Goal: Task Accomplishment & Management: Complete application form

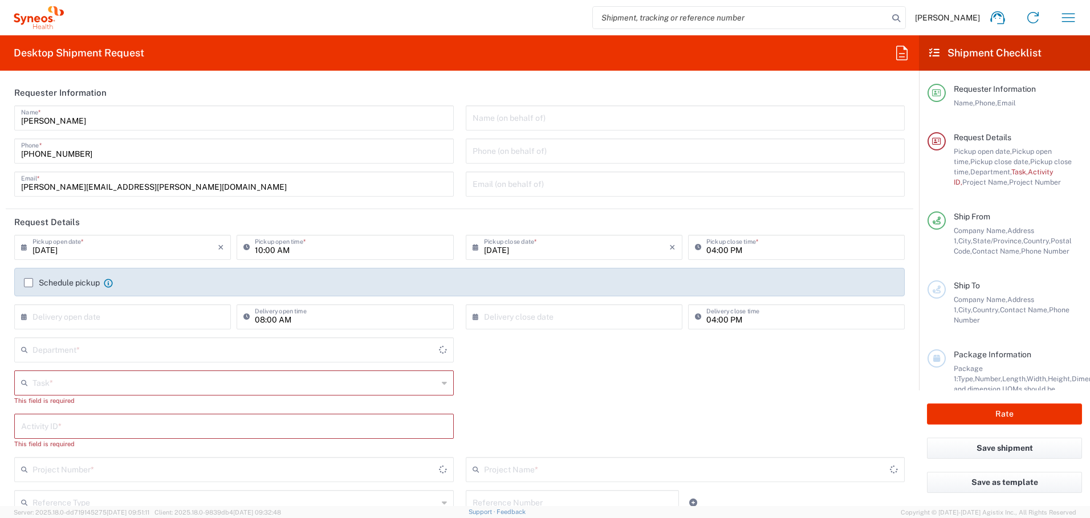
type input "Ontario"
type input "Canada"
type input "4510"
type input "Syneos Health Canada LP- Toronto"
click at [183, 245] on input "09/12/2025" at bounding box center [124, 247] width 185 height 20
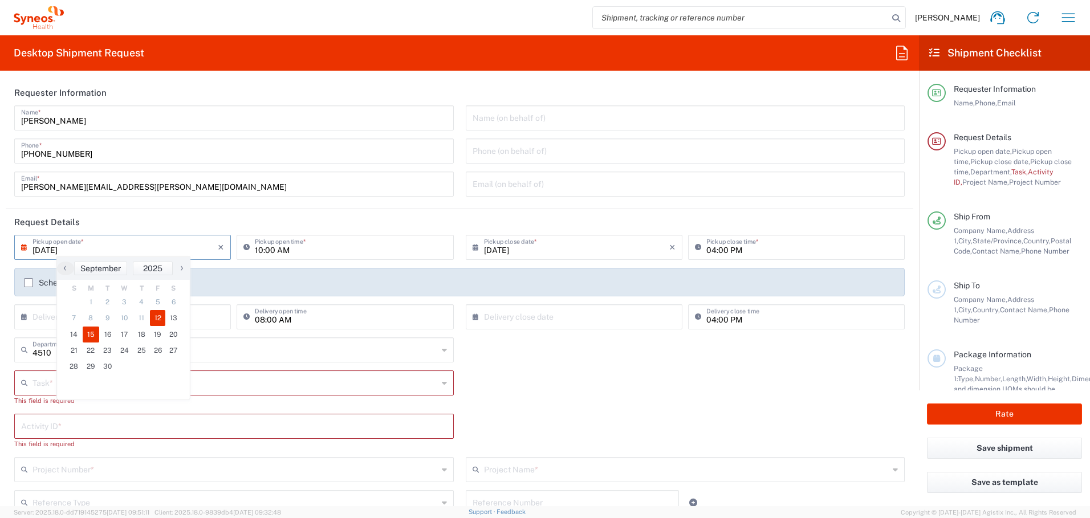
click at [89, 333] on span "15" at bounding box center [91, 335] width 17 height 16
type input "09/15/2025"
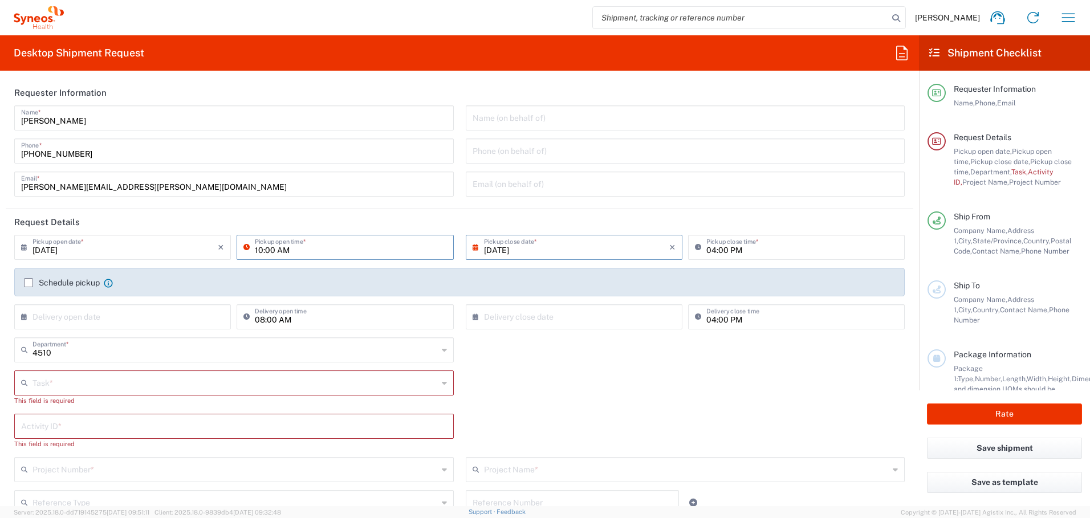
click at [257, 250] on input "10:00 AM" at bounding box center [351, 247] width 192 height 20
type input "08:00 AM"
click at [706, 249] on input "04:00 PM" at bounding box center [802, 247] width 192 height 20
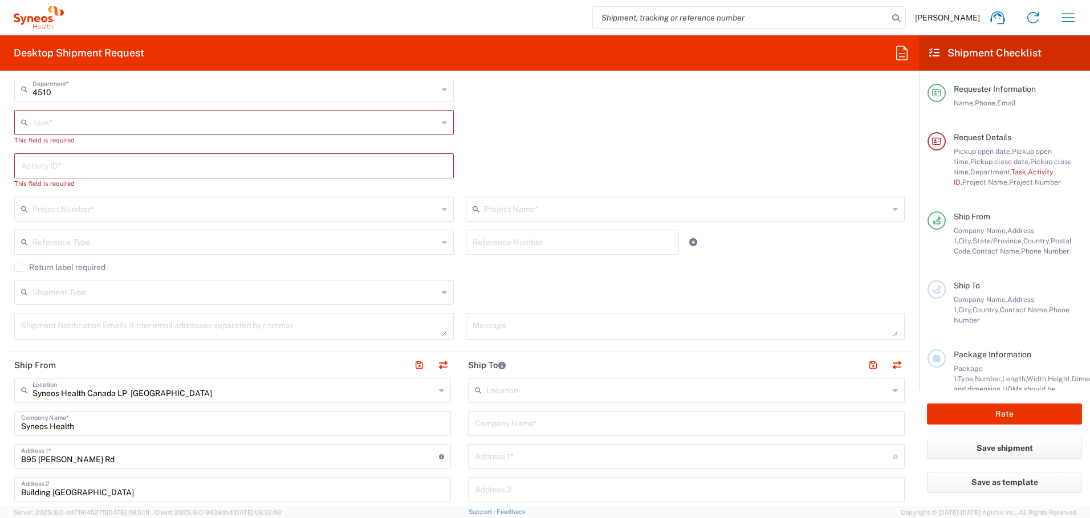
scroll to position [263, 0]
type input "08:00 PM"
click at [217, 114] on input "text" at bounding box center [234, 119] width 405 height 20
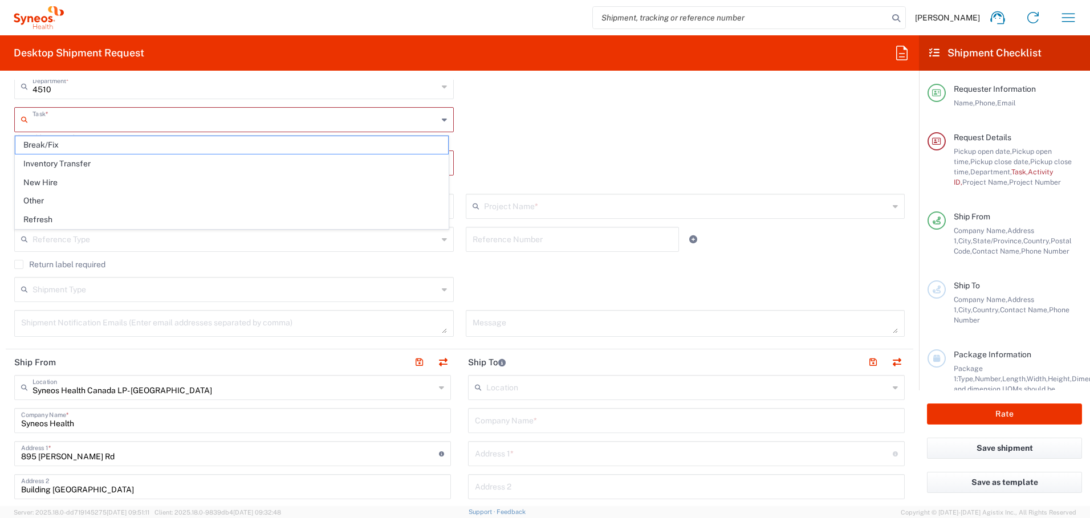
scroll to position [263, 0]
click at [190, 161] on span "Inventory Transfer" at bounding box center [231, 164] width 433 height 18
type input "Inventory Transfer"
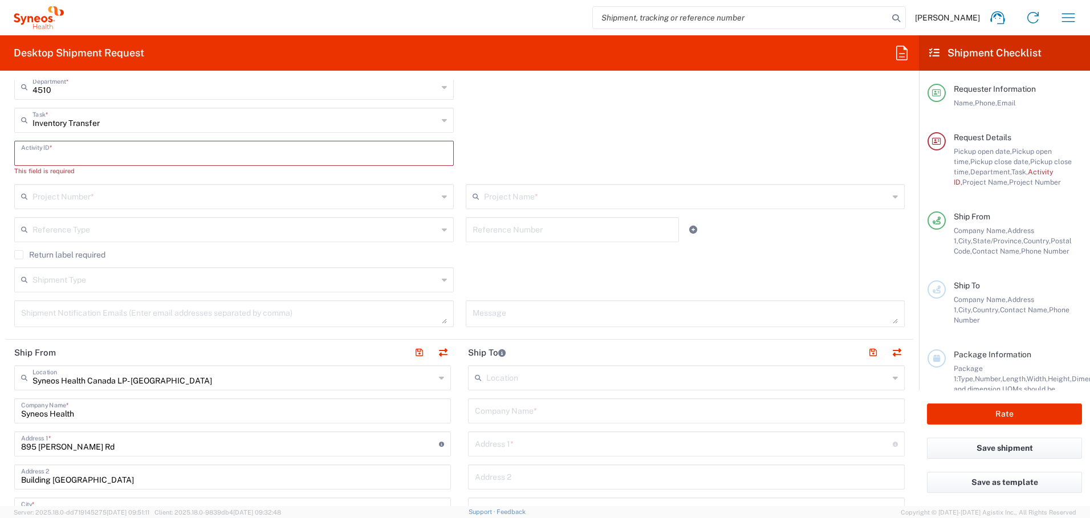
click at [180, 152] on input "text" at bounding box center [234, 153] width 426 height 20
paste input "INC2648493"
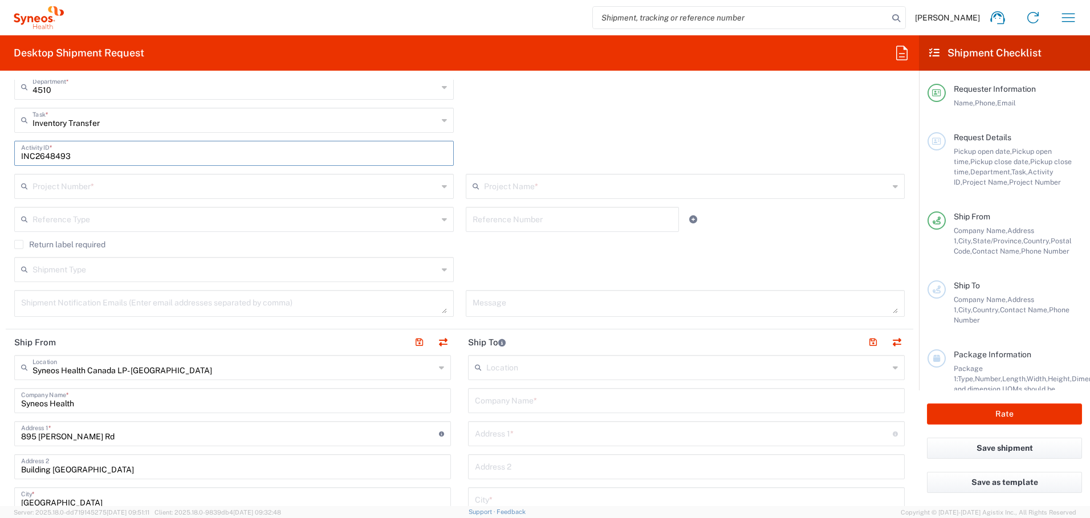
type input "INC2648493"
click at [263, 185] on input "text" at bounding box center [234, 186] width 405 height 20
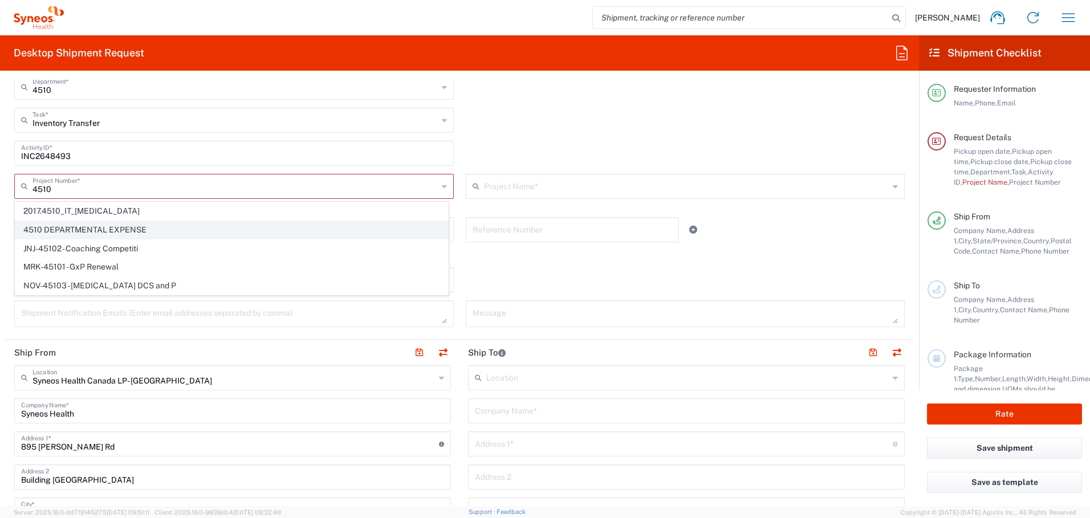
click at [163, 228] on span "4510 DEPARTMENTAL EXPENSE" at bounding box center [231, 230] width 433 height 18
type input "4510 DEPARTMENTAL EXPENSE"
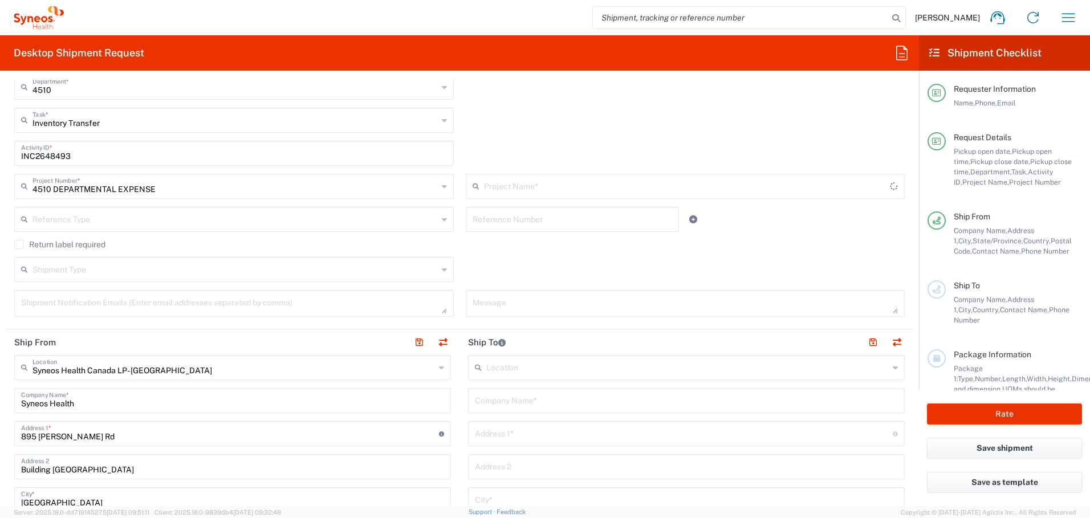
type input "4510 DEPARTMENTAL EXPENSE"
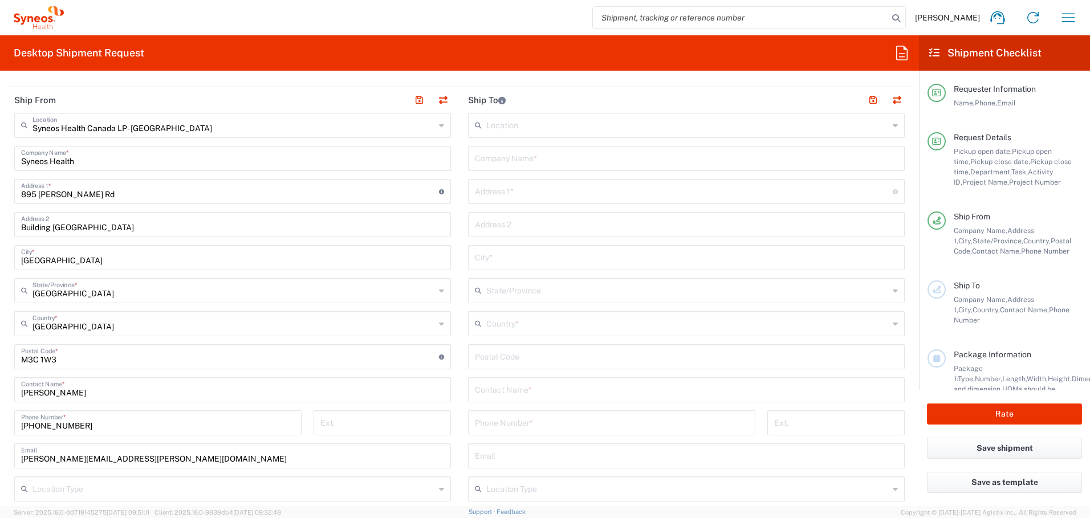
scroll to position [507, 0]
drag, startPoint x: 438, startPoint y: 97, endPoint x: 459, endPoint y: 192, distance: 97.4
click at [438, 97] on button "button" at bounding box center [443, 99] width 16 height 16
type input "Syneos Health Canada LP- Toronto"
type input "Syneos Health"
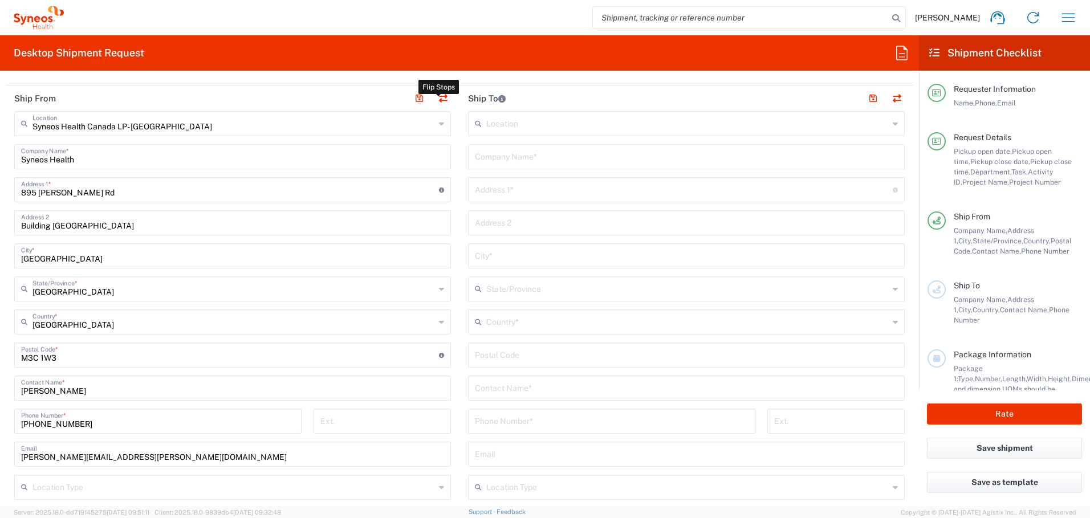
type input "895 Don Mills Rd"
type input "Building 2, Suite 800"
type input "Toronto"
type input "Canada"
type input "M3C 1W3"
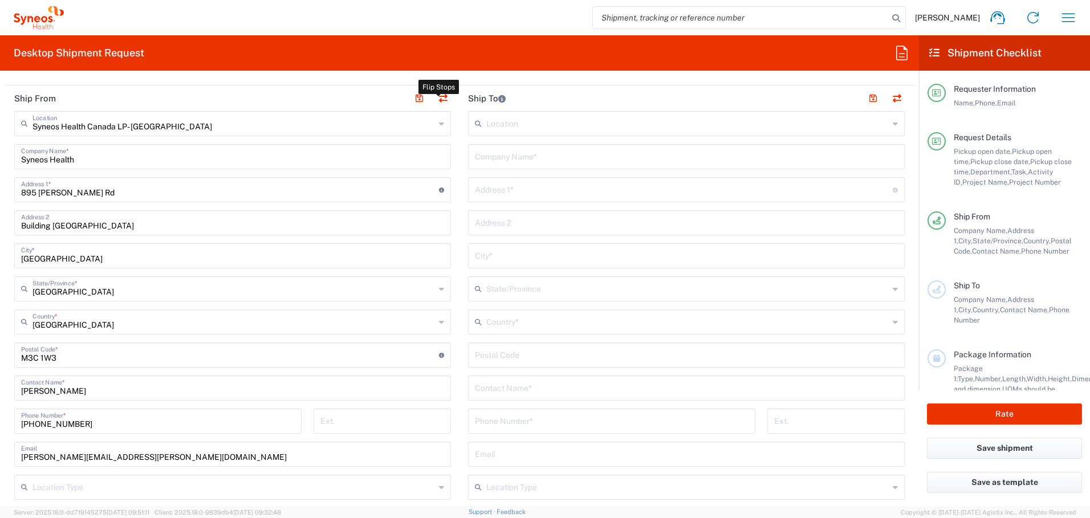
type input "Shaun Villafana"
type input "+1 418-425-0833"
type input "shaun.villafana@syneoshealth.com"
type input "EORI"
type input "Other"
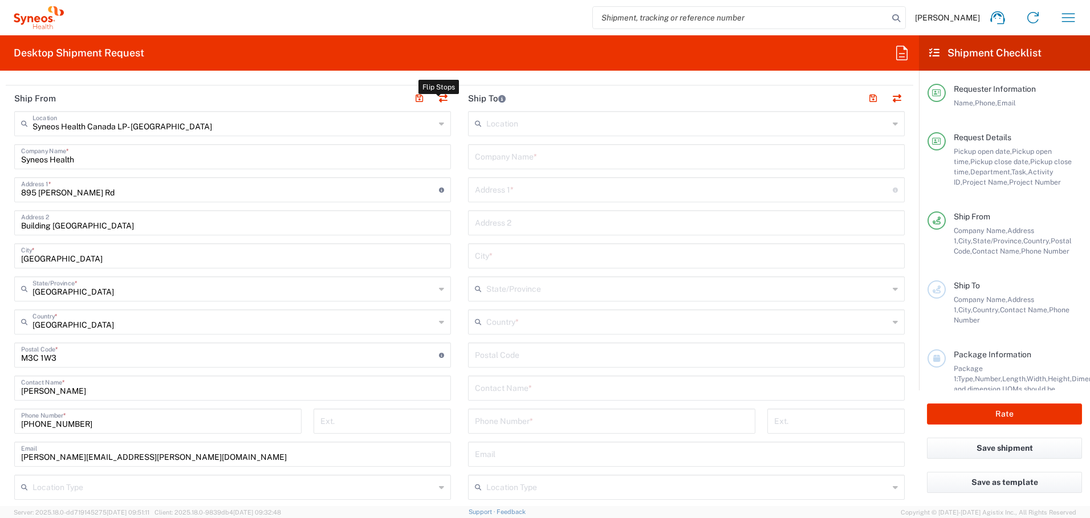
type input "834751141"
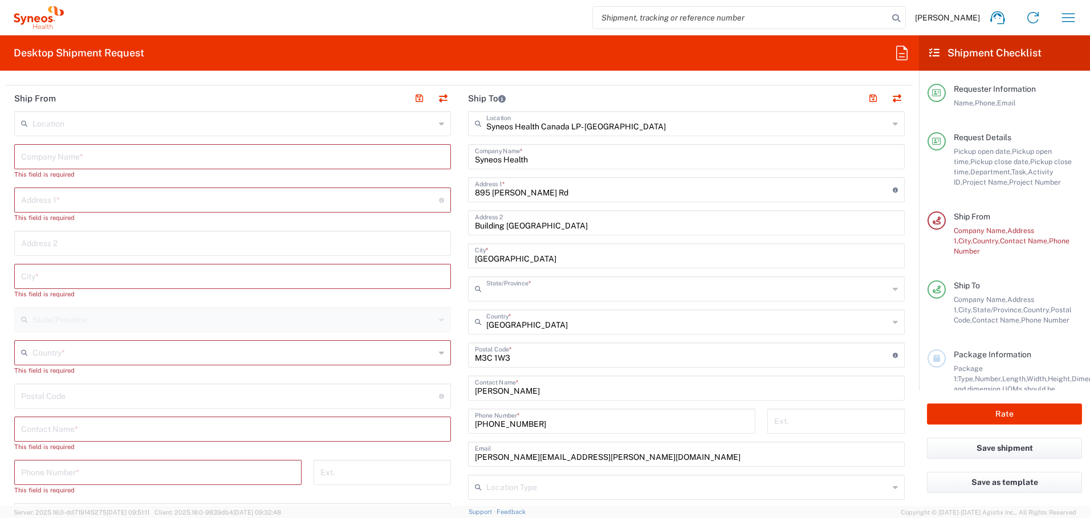
type input "Ontario"
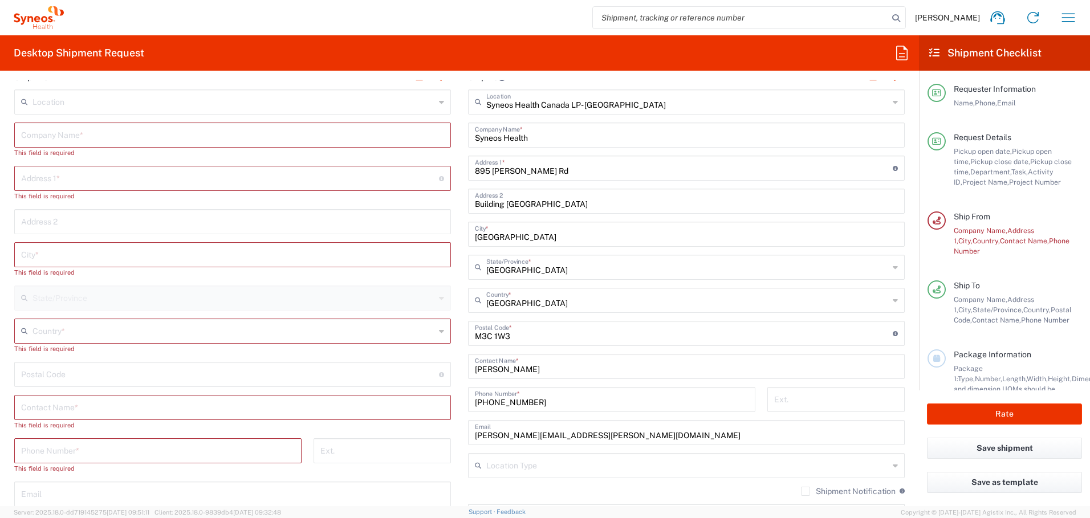
scroll to position [531, 0]
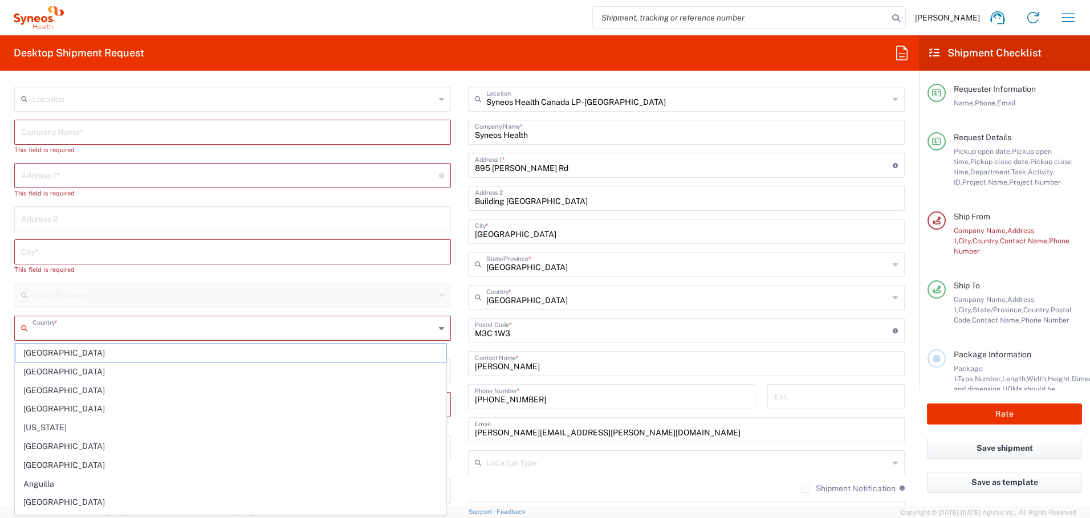
click at [96, 327] on input "text" at bounding box center [233, 327] width 402 height 20
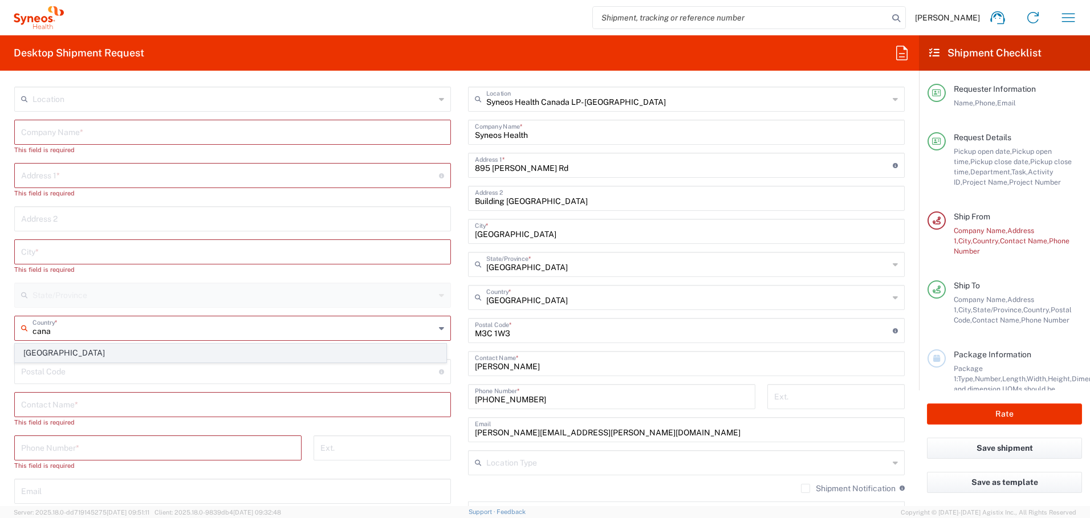
click at [35, 356] on span "Canada" at bounding box center [230, 353] width 430 height 18
type input "Canada"
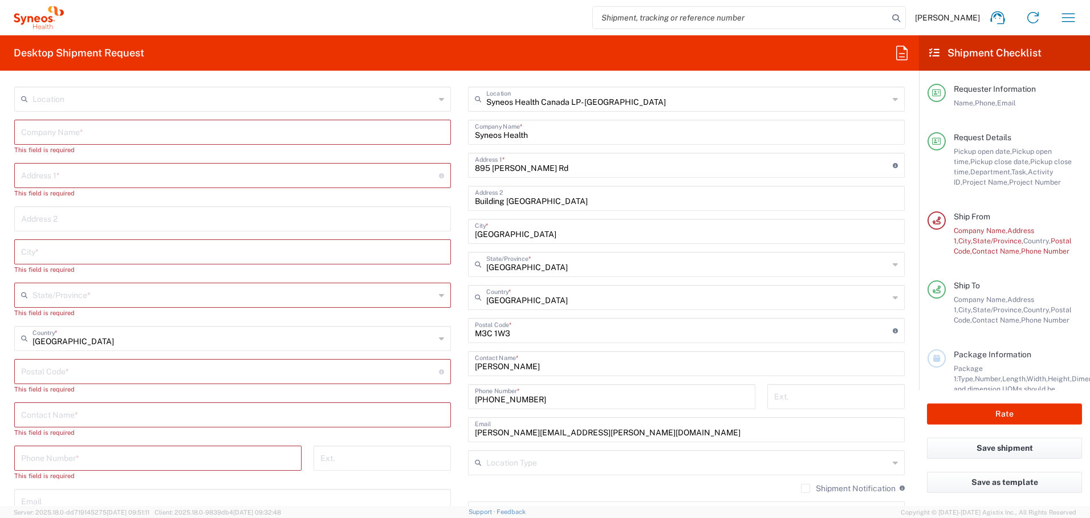
click at [84, 414] on input "text" at bounding box center [232, 414] width 423 height 20
click at [75, 414] on input "text" at bounding box center [232, 414] width 423 height 20
paste input "sharon.kosturik"
type input "Sharon Kosturik"
click at [75, 133] on input "text" at bounding box center [232, 131] width 423 height 20
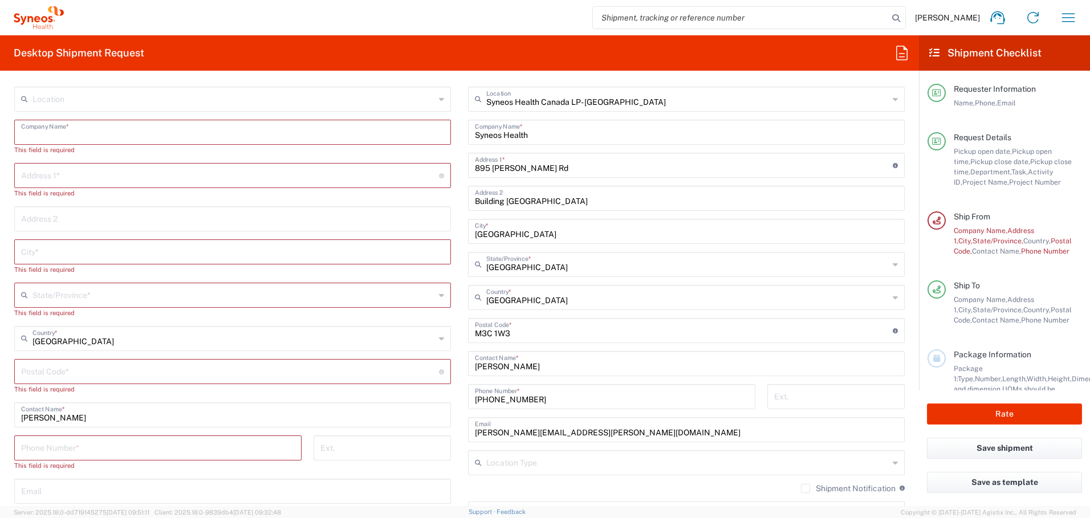
paste input "Sharon Kosturik"
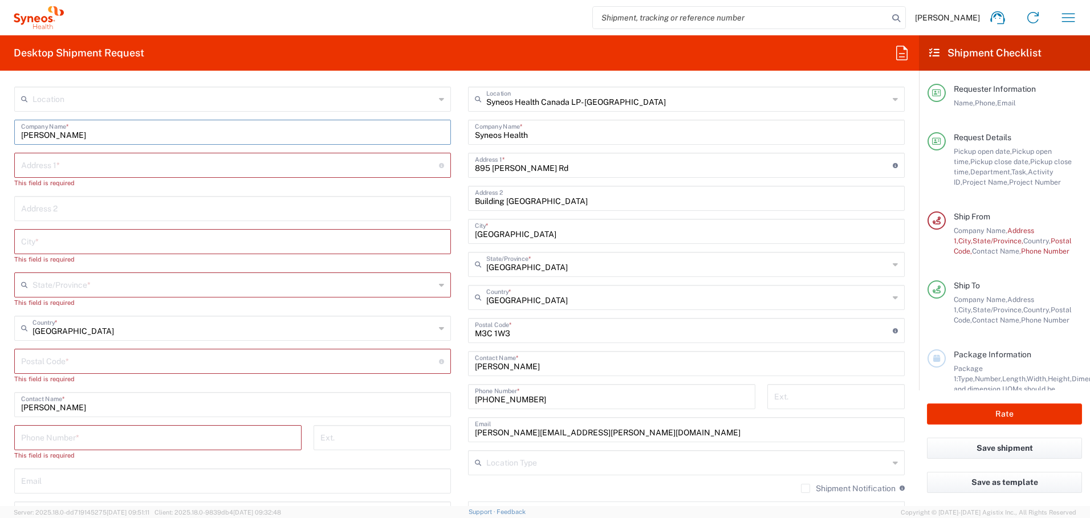
type input "Sharon Kosturik"
paste input "1600 de Boucherville"
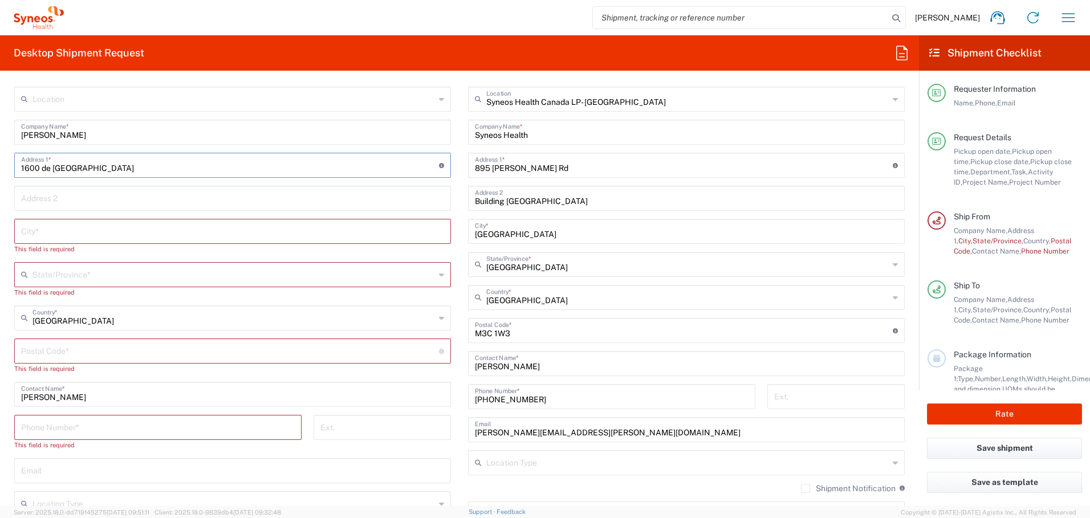
type input "1600 de Boucherville"
paste input "St-Bruno-de-Montarville"
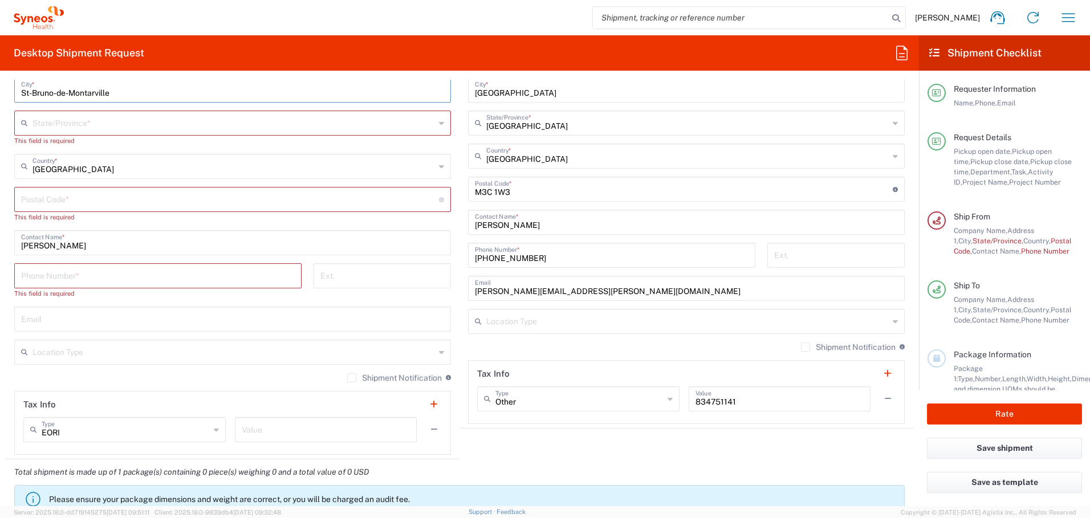
scroll to position [674, 0]
type input "St-Bruno-de-Montarville"
click at [213, 117] on input "text" at bounding box center [233, 121] width 402 height 20
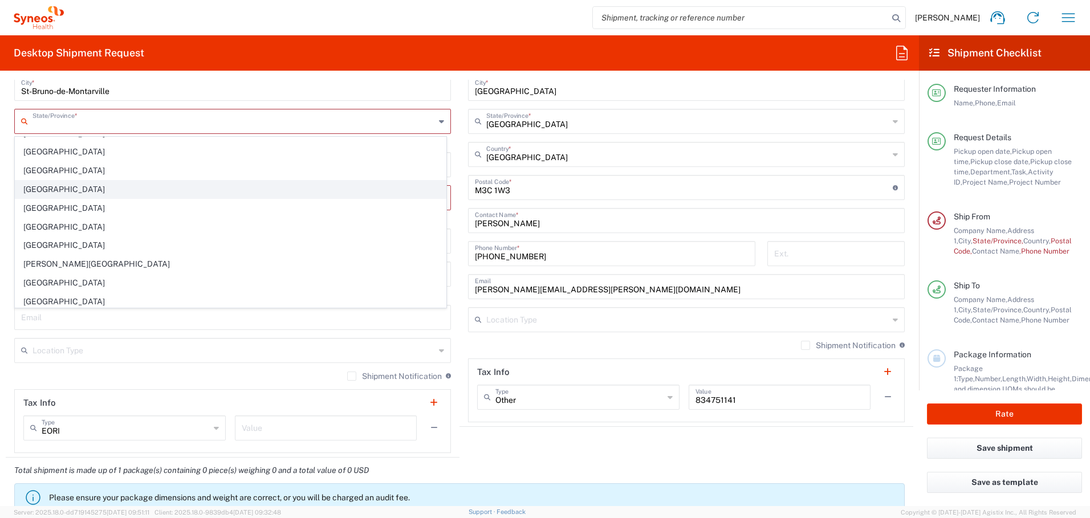
scroll to position [72, 0]
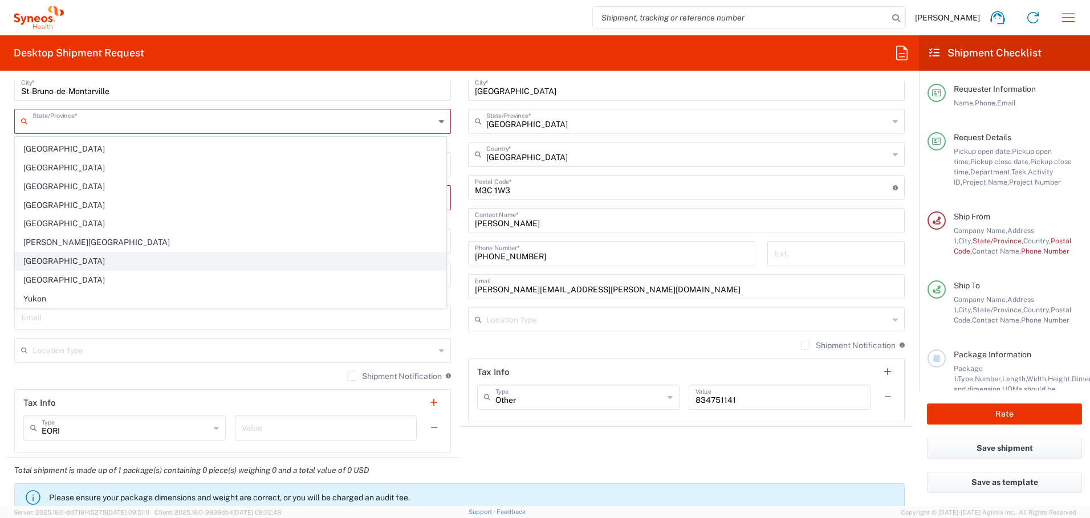
click at [287, 263] on span "Quebec" at bounding box center [230, 262] width 430 height 18
type input "Quebec"
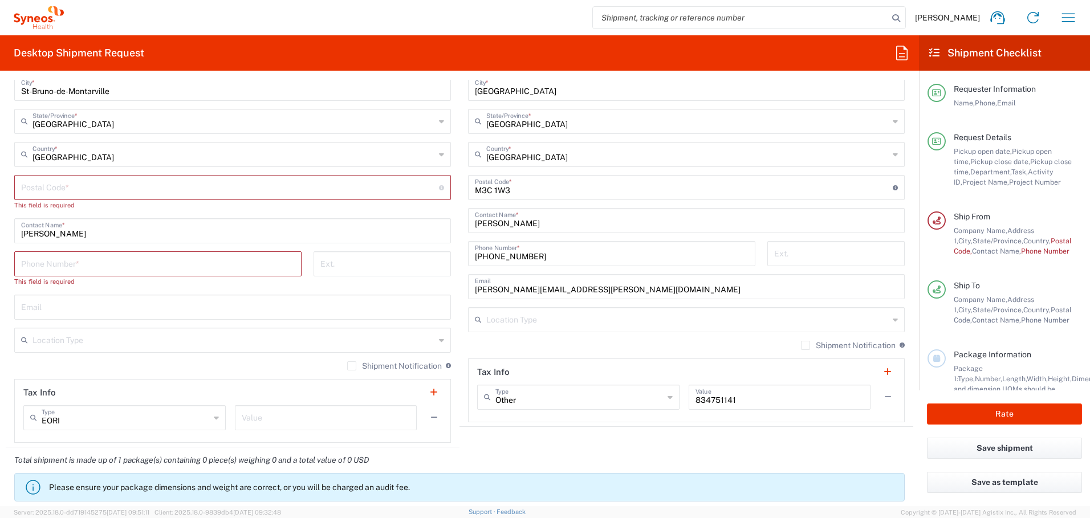
type input "Canada"
paste input "J3V 4G9"
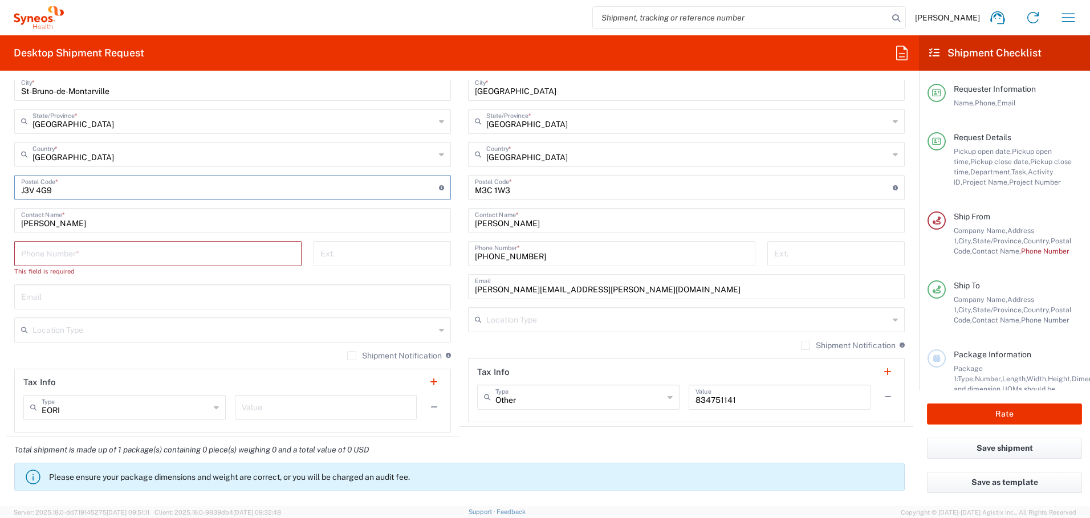
type input "J3V 4G9"
paste input "4383992363"
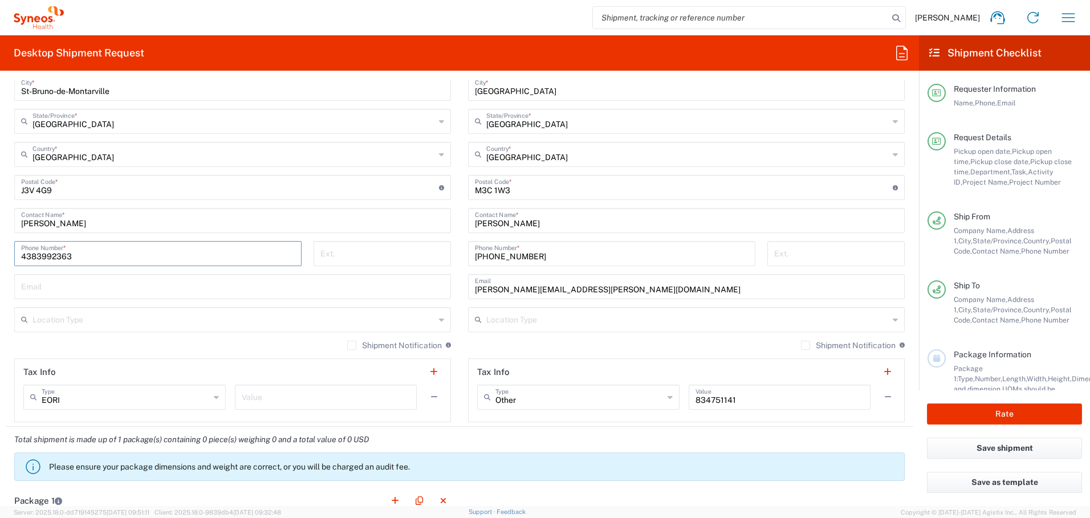
type input "4383992363"
paste input "sharon.kosturik@syneoshealth.com"
type input "sharon.kosturik@syneoshealth.com"
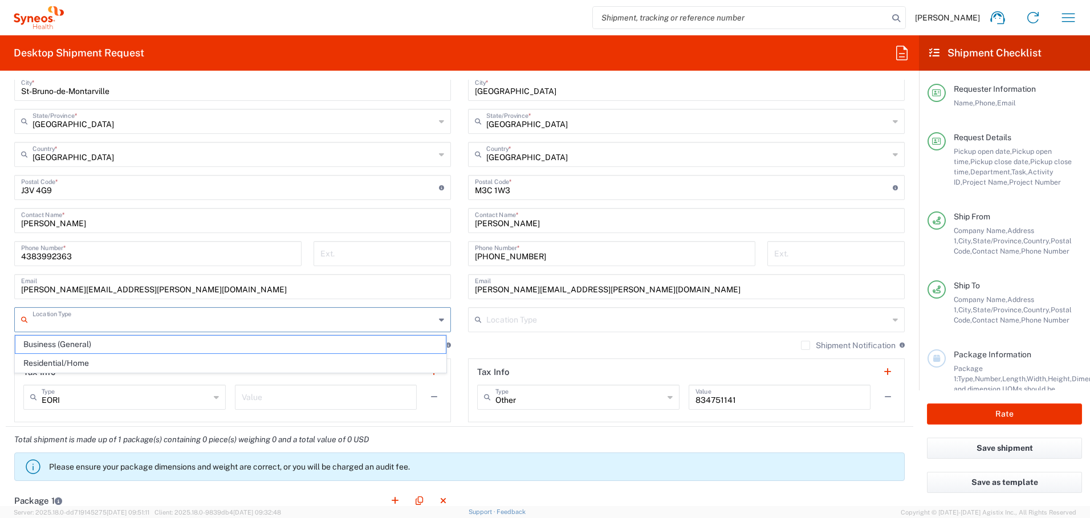
click at [258, 322] on input "text" at bounding box center [233, 319] width 402 height 20
click at [227, 364] on span "Residential/Home" at bounding box center [230, 364] width 430 height 18
type input "Residential/Home"
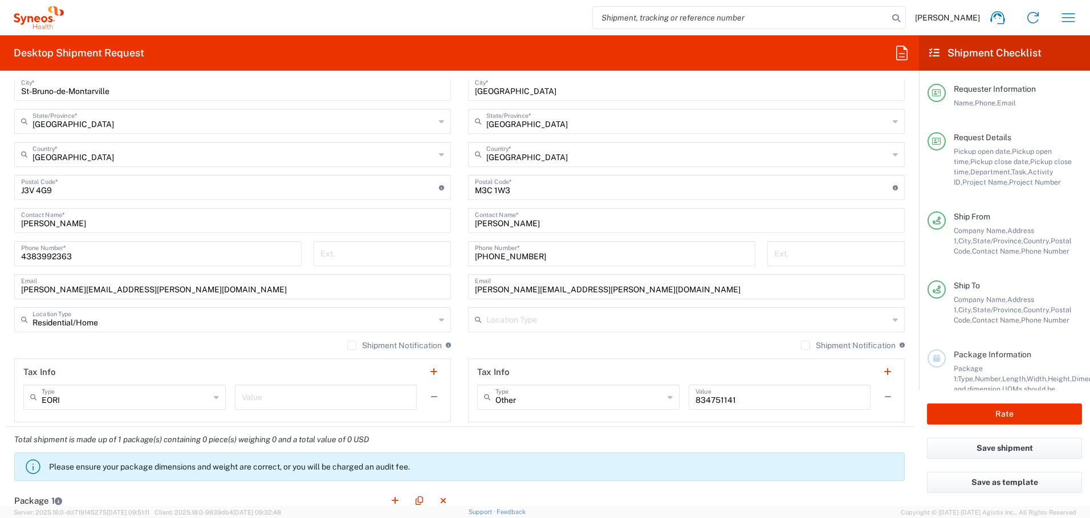
drag, startPoint x: 347, startPoint y: 346, endPoint x: 410, endPoint y: 339, distance: 63.1
click at [351, 345] on label "Shipment Notification" at bounding box center [394, 345] width 95 height 9
click at [352, 345] on input "Shipment Notification" at bounding box center [352, 345] width 0 height 0
click at [508, 317] on input "text" at bounding box center [687, 319] width 402 height 20
click at [506, 346] on span "Business (General)" at bounding box center [680, 345] width 430 height 18
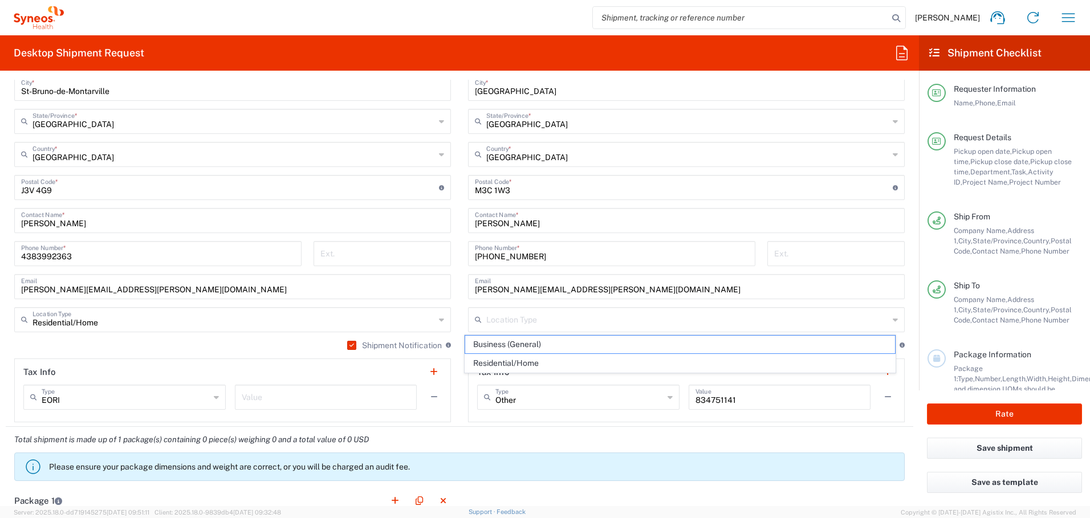
type input "Business (General)"
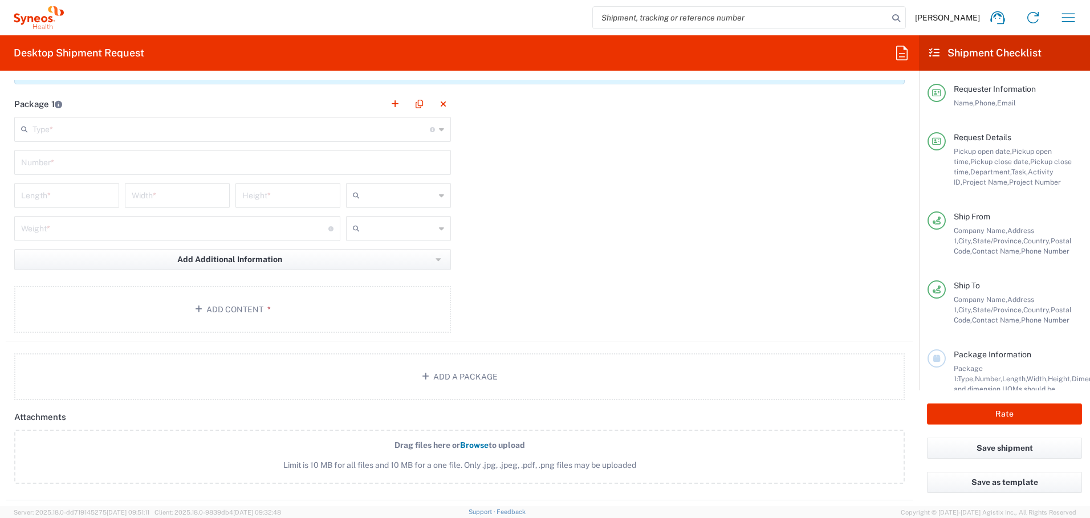
scroll to position [1087, 0]
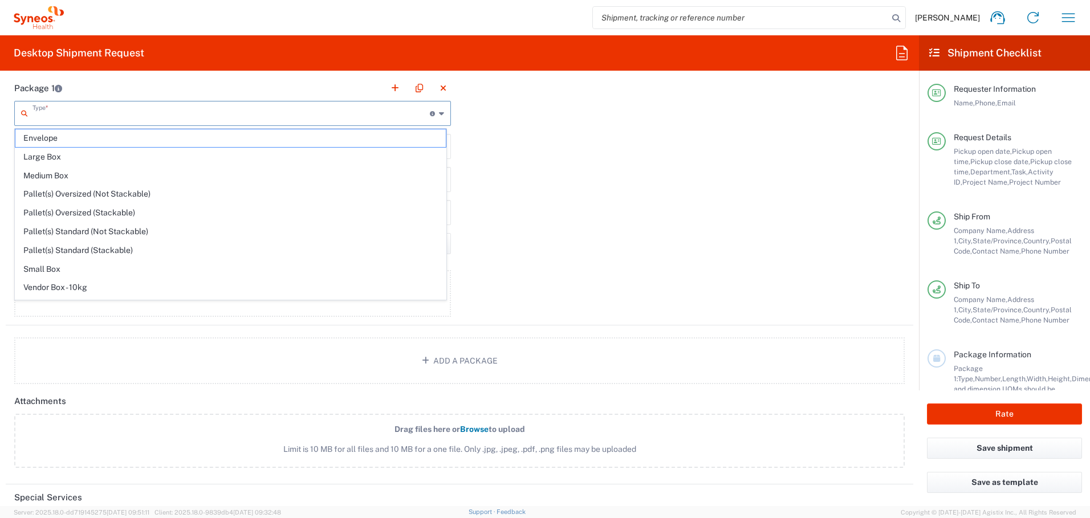
click at [129, 112] on input "text" at bounding box center [230, 113] width 397 height 20
click at [111, 169] on span "Medium Box" at bounding box center [230, 176] width 430 height 18
type input "Medium Box"
type input "13"
type input "11.5"
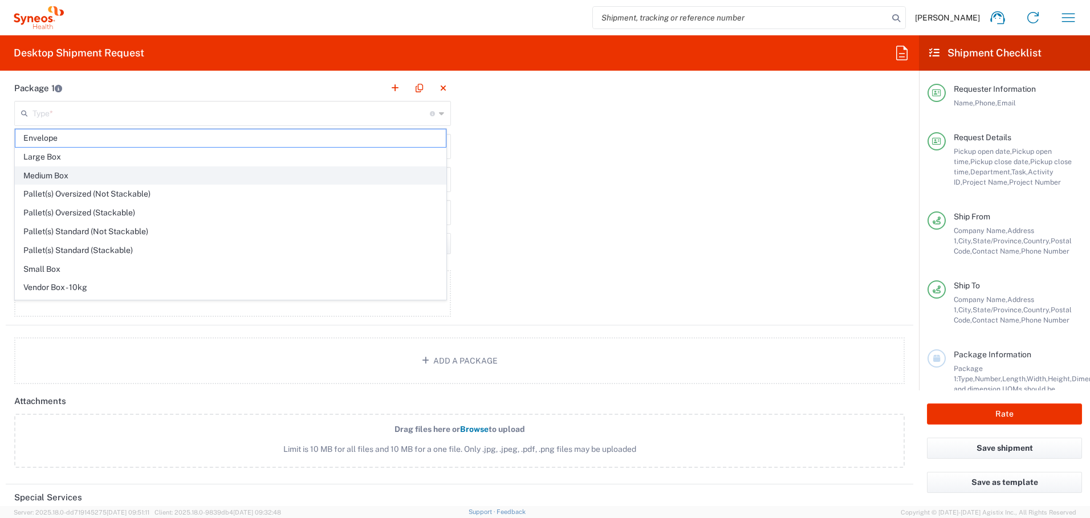
type input "2.5"
type input "in"
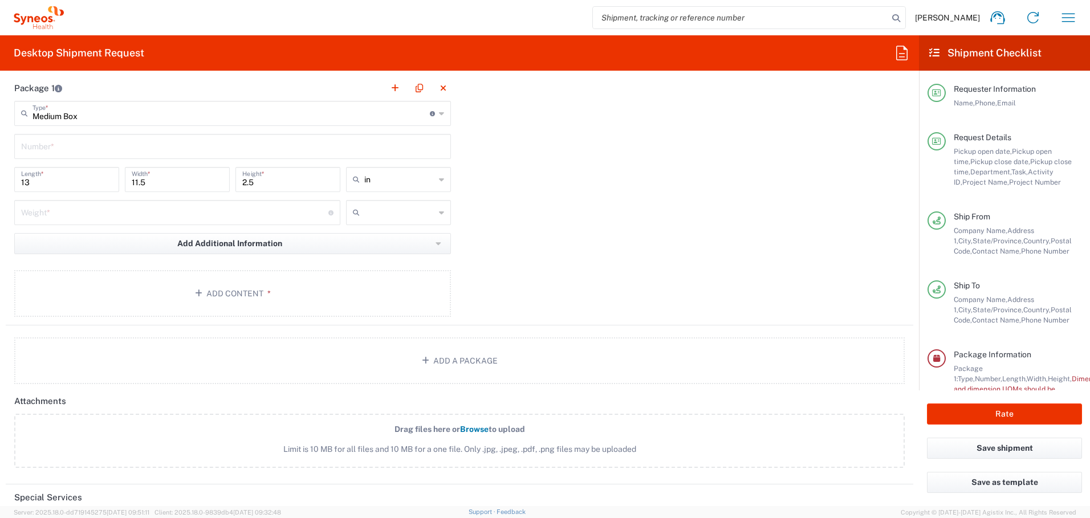
click at [103, 146] on input "text" at bounding box center [232, 146] width 423 height 20
type input "1"
click at [104, 214] on input "number" at bounding box center [174, 212] width 307 height 20
type input "7"
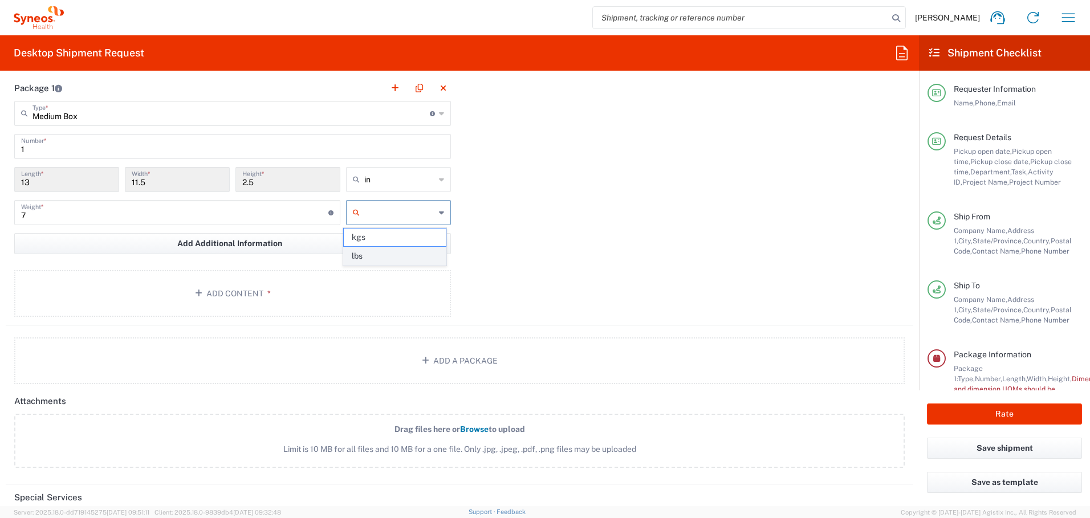
click at [366, 253] on span "lbs" at bounding box center [394, 256] width 101 height 18
type input "lbs"
click at [234, 291] on button "Add Content *" at bounding box center [232, 293] width 437 height 47
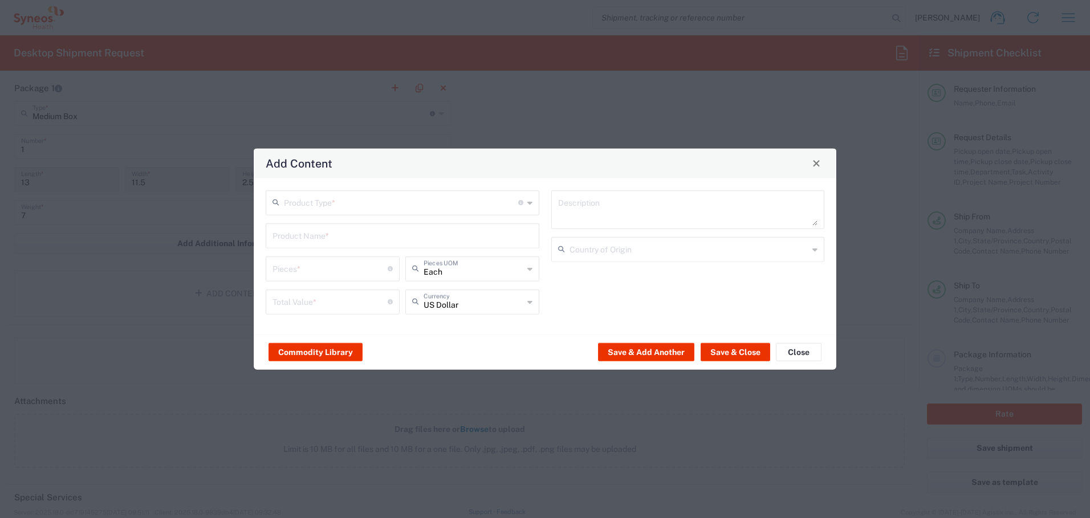
click at [336, 203] on input "text" at bounding box center [401, 202] width 234 height 20
click at [328, 243] on span "General Commodity" at bounding box center [402, 246] width 271 height 18
type input "General Commodity"
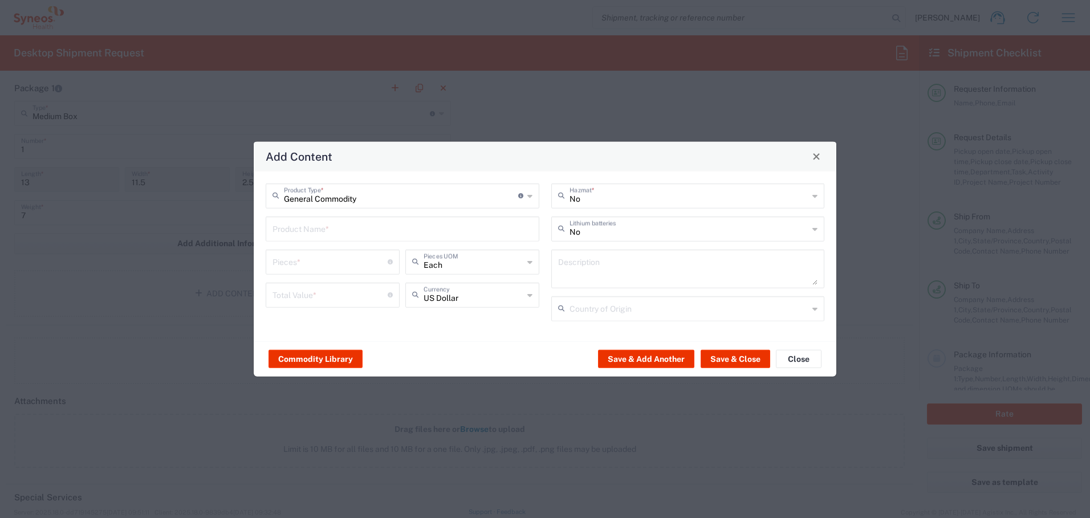
click at [319, 260] on input "number" at bounding box center [329, 261] width 115 height 20
type input "1"
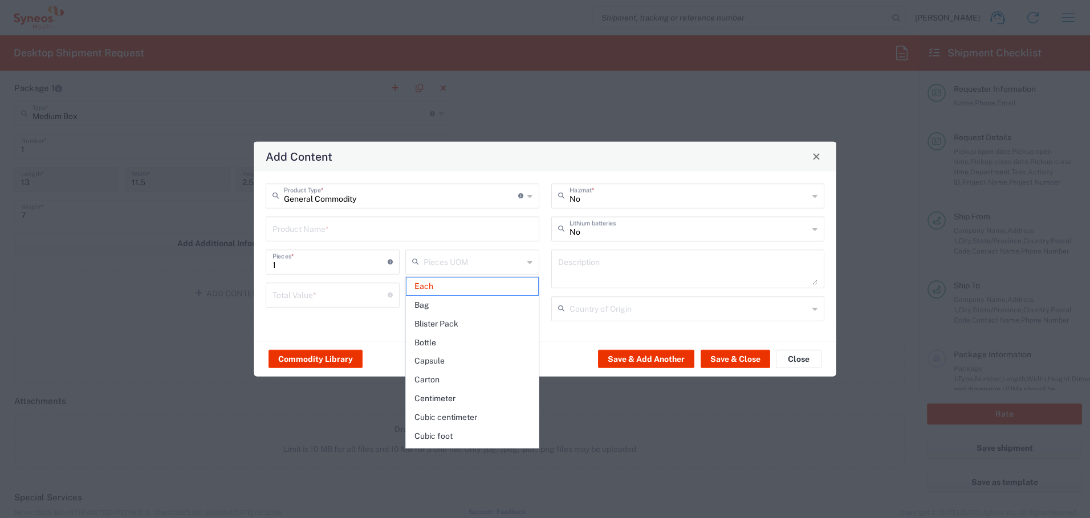
click at [329, 336] on div "General Commodity Product Type * Document: Paper document generated internally …" at bounding box center [545, 256] width 583 height 170
type input "Each"
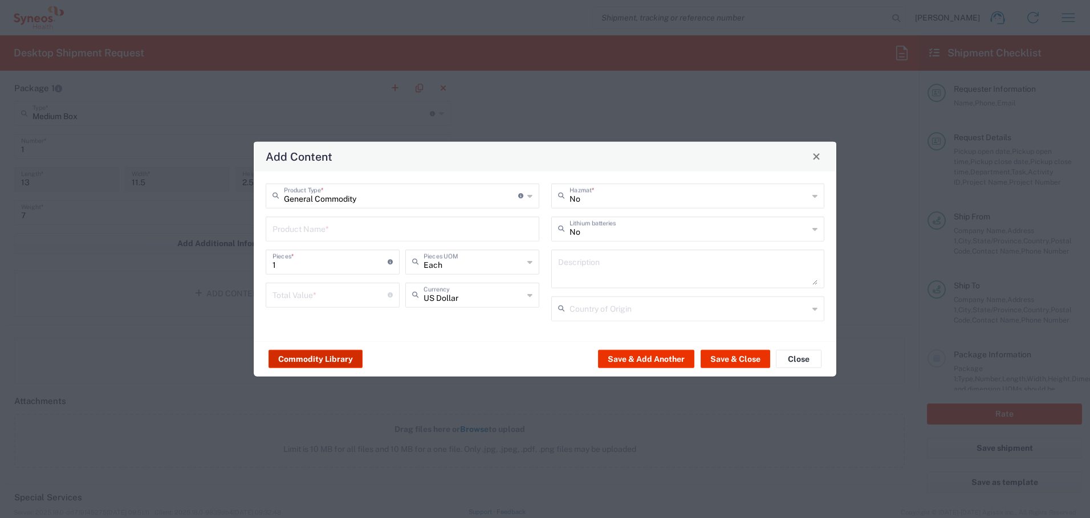
click at [315, 360] on button "Commodity Library" at bounding box center [315, 359] width 94 height 18
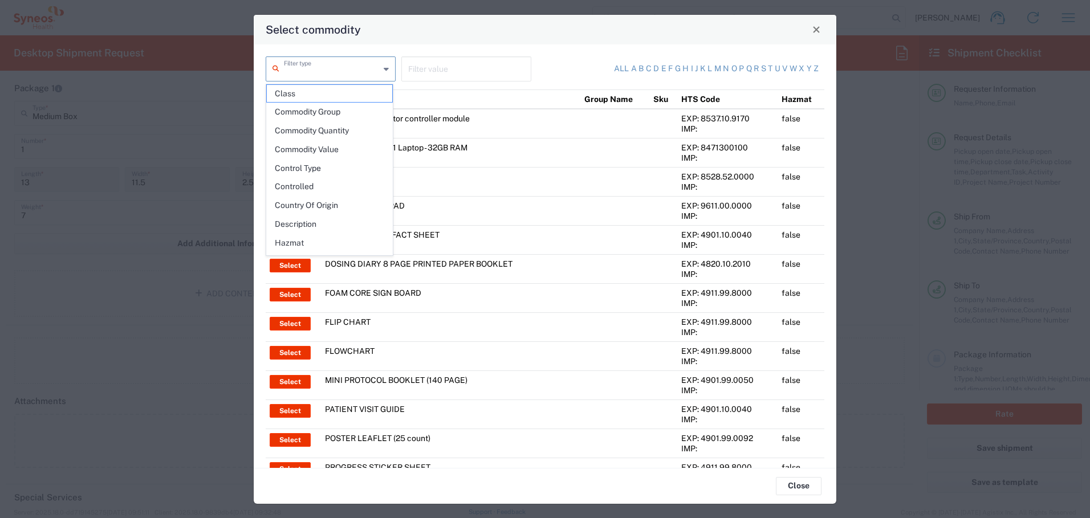
click at [336, 67] on input "text" at bounding box center [332, 68] width 96 height 20
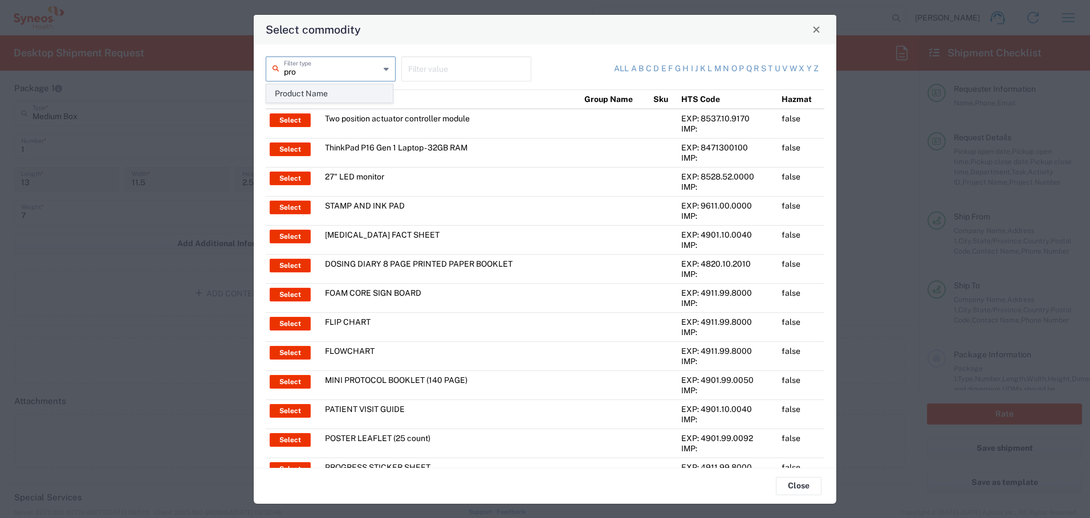
click at [337, 96] on span "Product Name" at bounding box center [329, 94] width 125 height 18
type input "Product Name"
click at [423, 71] on input "text" at bounding box center [466, 68] width 116 height 20
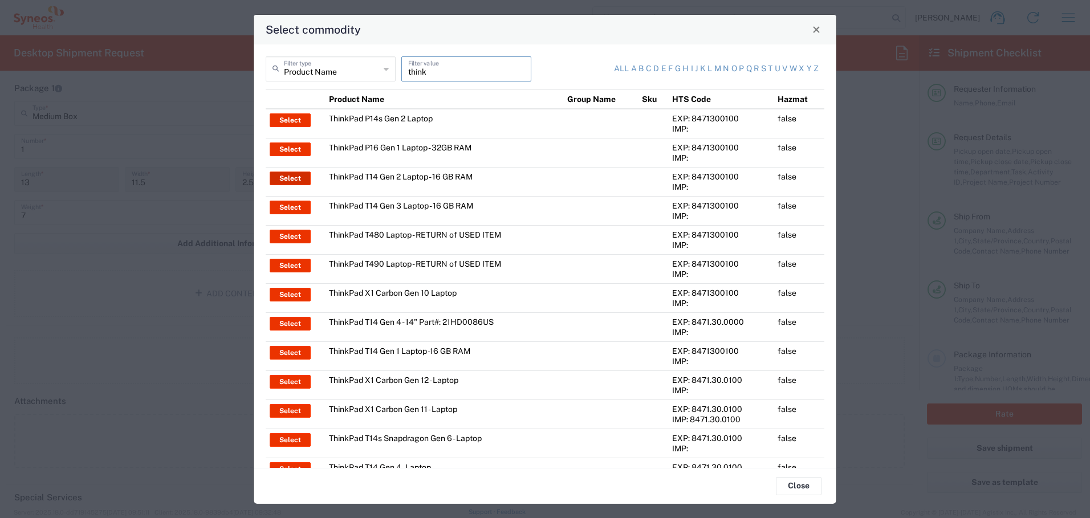
type input "think"
drag, startPoint x: 292, startPoint y: 178, endPoint x: 312, endPoint y: 186, distance: 22.0
click at [292, 178] on button "Select" at bounding box center [290, 179] width 41 height 14
type input "ThinkPad T14 Gen 2 Laptop - 16 GB RAM"
type textarea "Intel Core i7-1156G7 vProÂ® Processor - 14"- 16 GB RAM - 512 GB SSD"
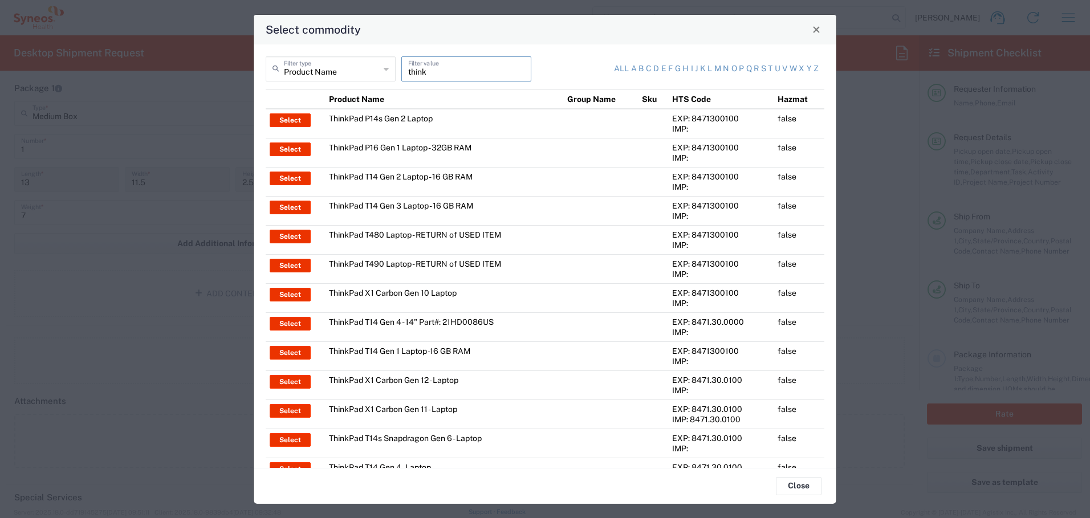
type input "China"
type input "Yes"
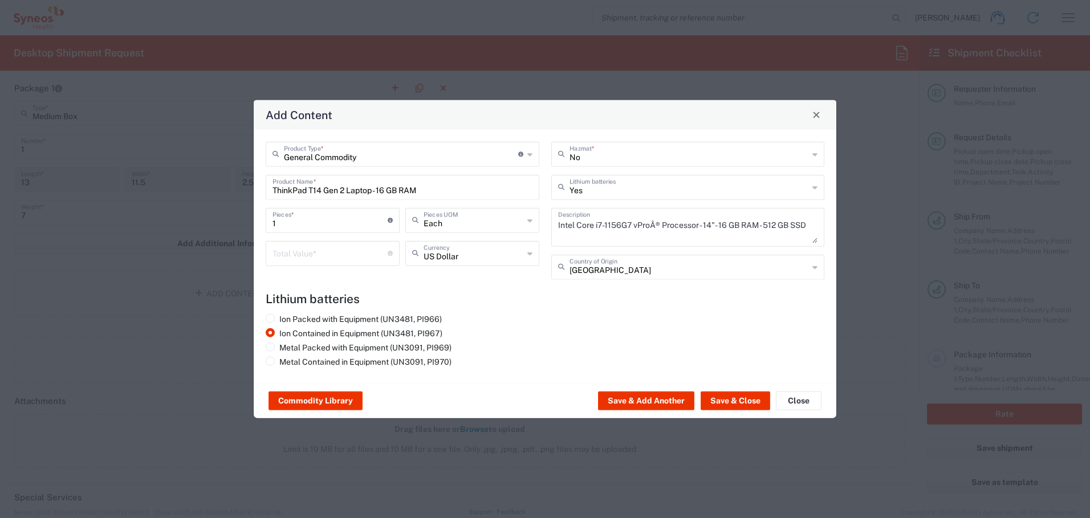
click at [317, 254] on input "number" at bounding box center [329, 252] width 115 height 20
type input "500"
click at [717, 397] on button "Save & Close" at bounding box center [736, 401] width 70 height 18
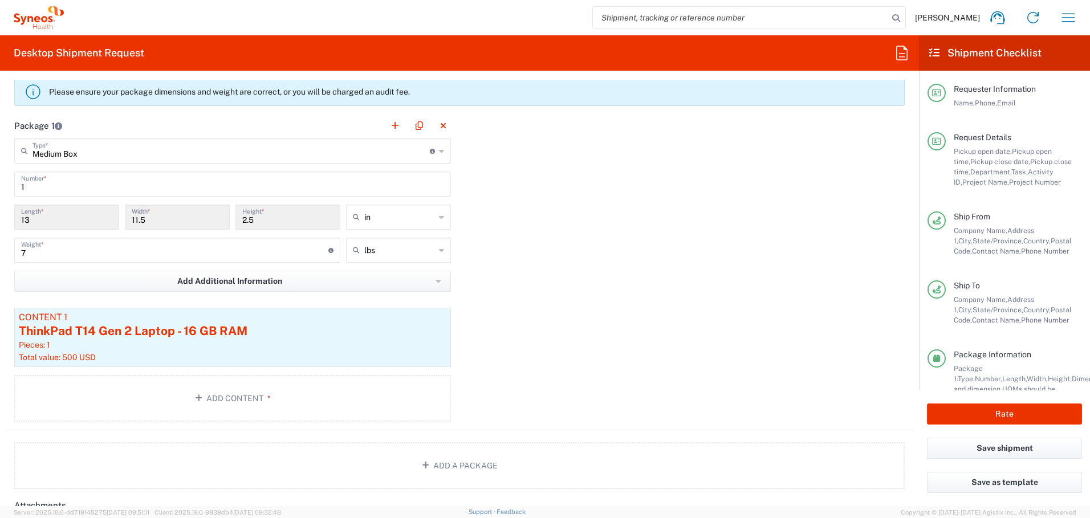
scroll to position [1064, 0]
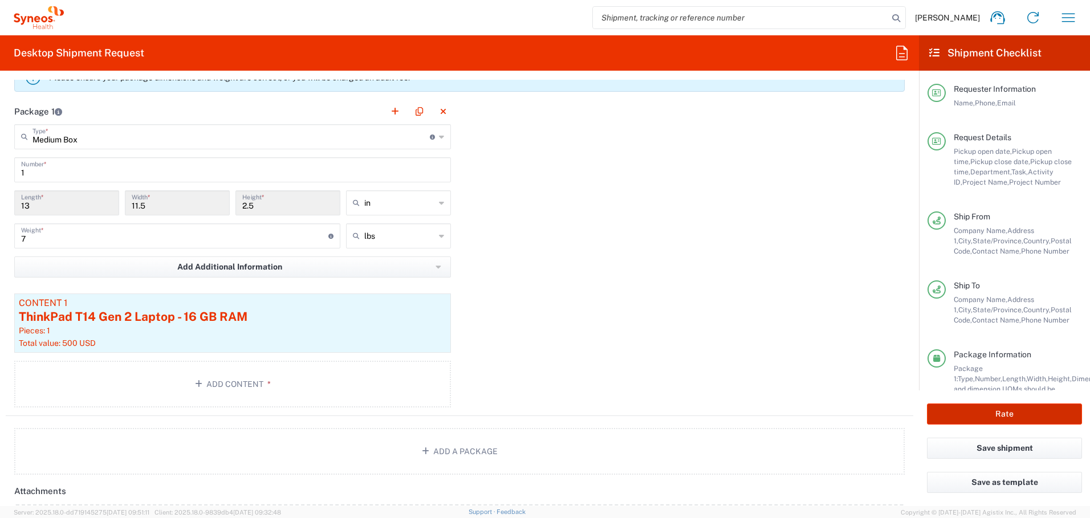
click at [1003, 412] on button "Rate" at bounding box center [1004, 414] width 155 height 21
type input "4510 DEPARTMENTAL EXPENSE"
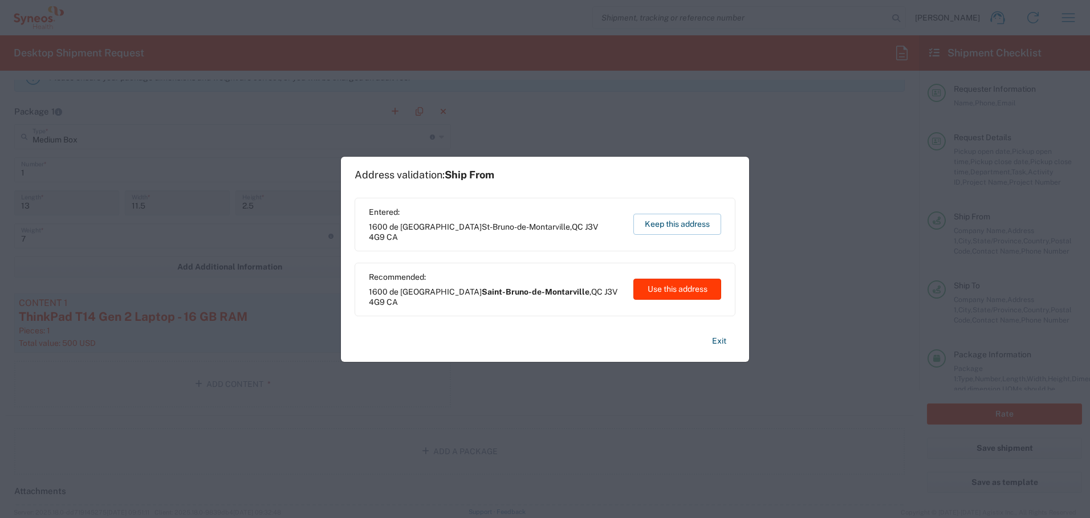
click at [667, 288] on button "Use this address" at bounding box center [677, 289] width 88 height 21
type input "Saint-Bruno-de-Montarville"
type input "Quebec"
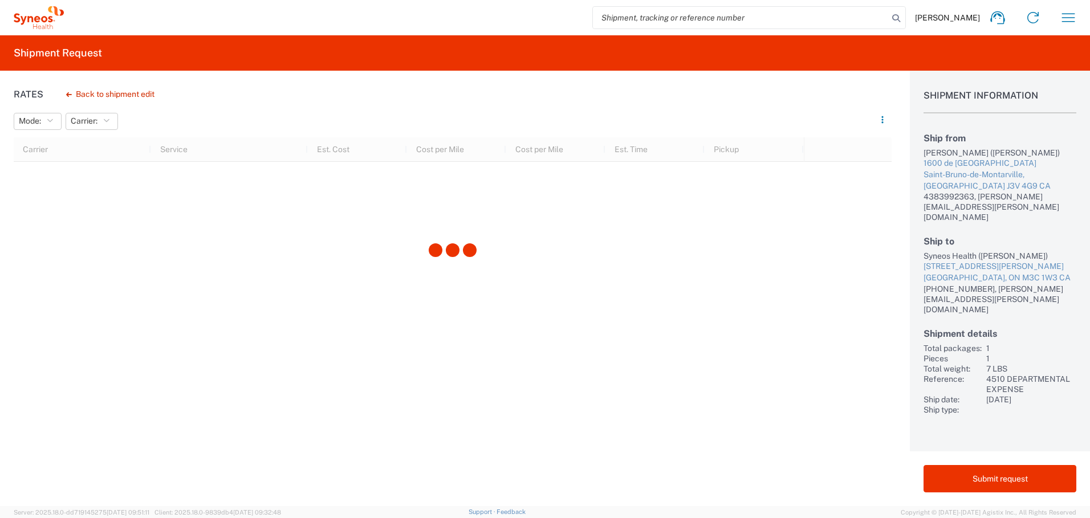
click at [935, 153] on div "Sharon Kosturik (Sharon Kosturik)" at bounding box center [999, 153] width 153 height 10
drag, startPoint x: 935, startPoint y: 153, endPoint x: 958, endPoint y: 153, distance: 22.2
click at [937, 153] on div "Sharon Kosturik (Sharon Kosturik)" at bounding box center [999, 153] width 153 height 10
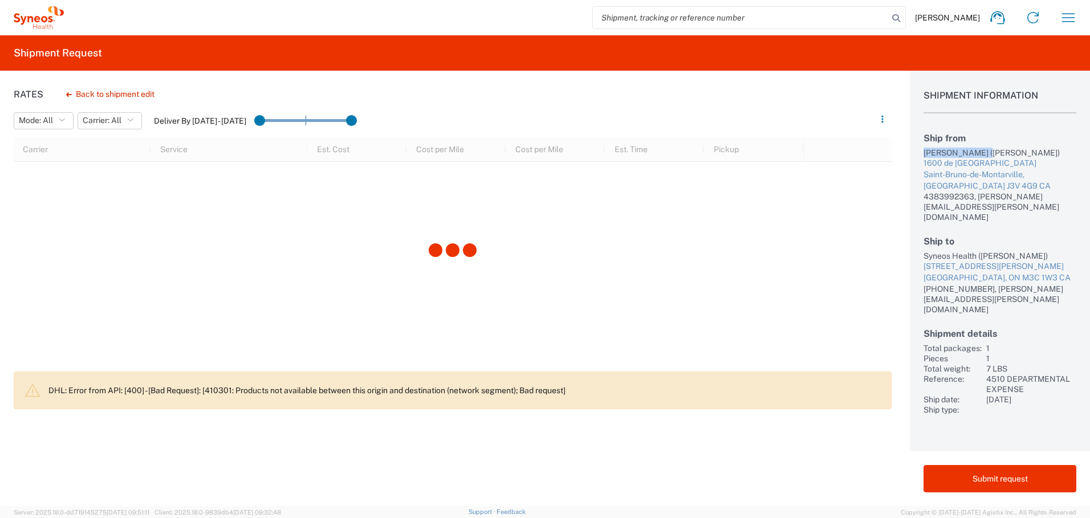
click at [960, 153] on div "Sharon Kosturik (Sharon Kosturik)" at bounding box center [999, 153] width 153 height 10
copy div "Sharon Kosturik"
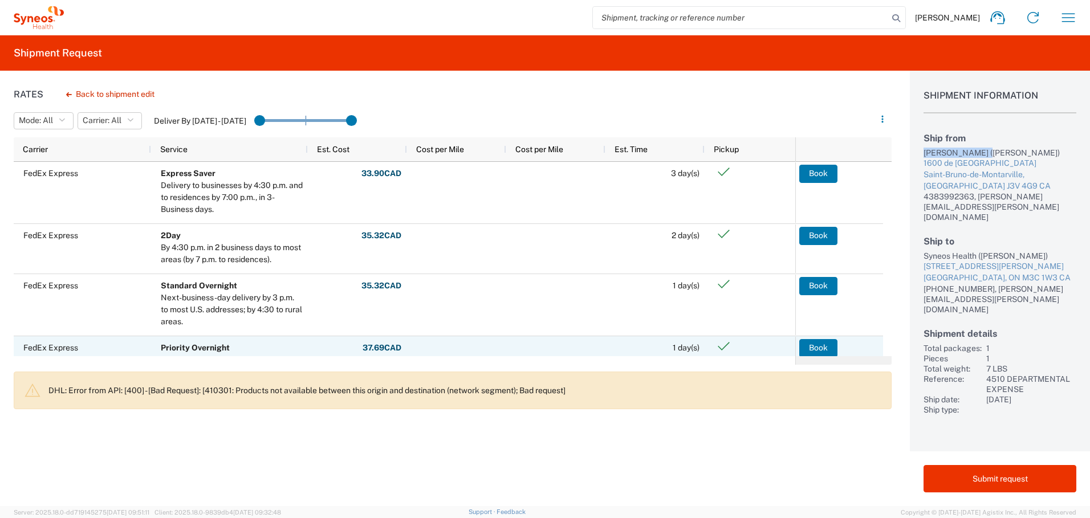
scroll to position [54, 0]
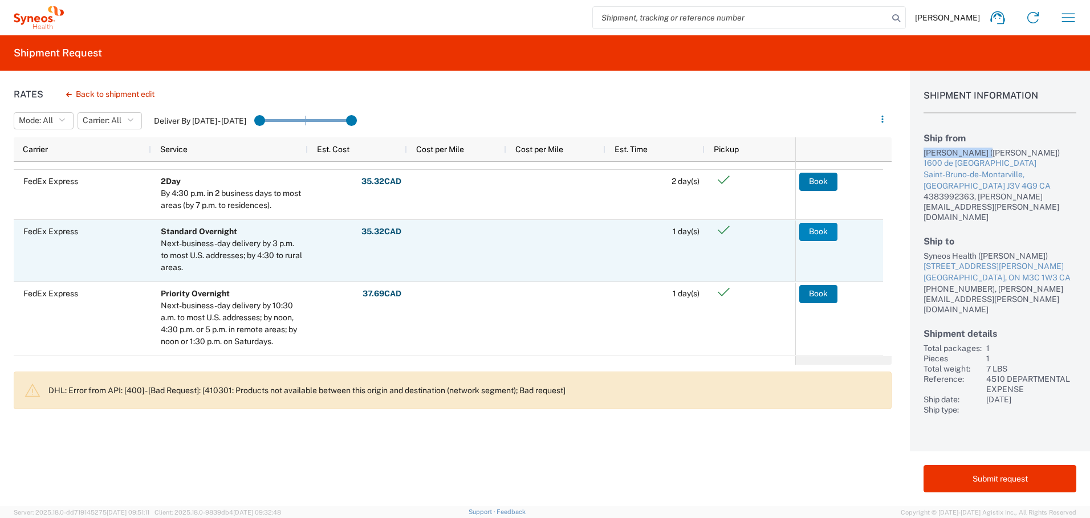
click at [809, 227] on button "Book" at bounding box center [818, 232] width 38 height 18
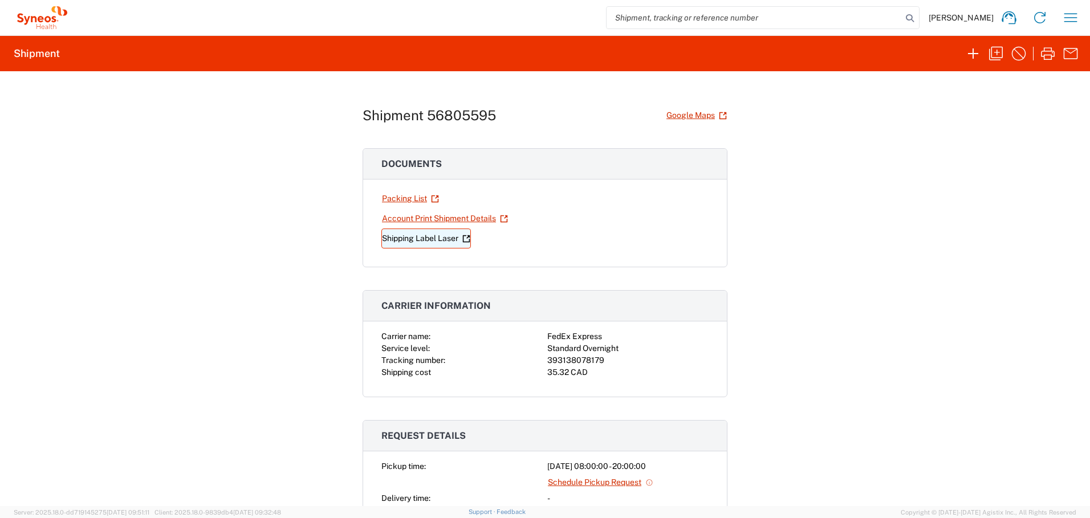
click at [409, 239] on link "Shipping Label Laser" at bounding box center [425, 239] width 89 height 20
